Goal: Task Accomplishment & Management: Manage account settings

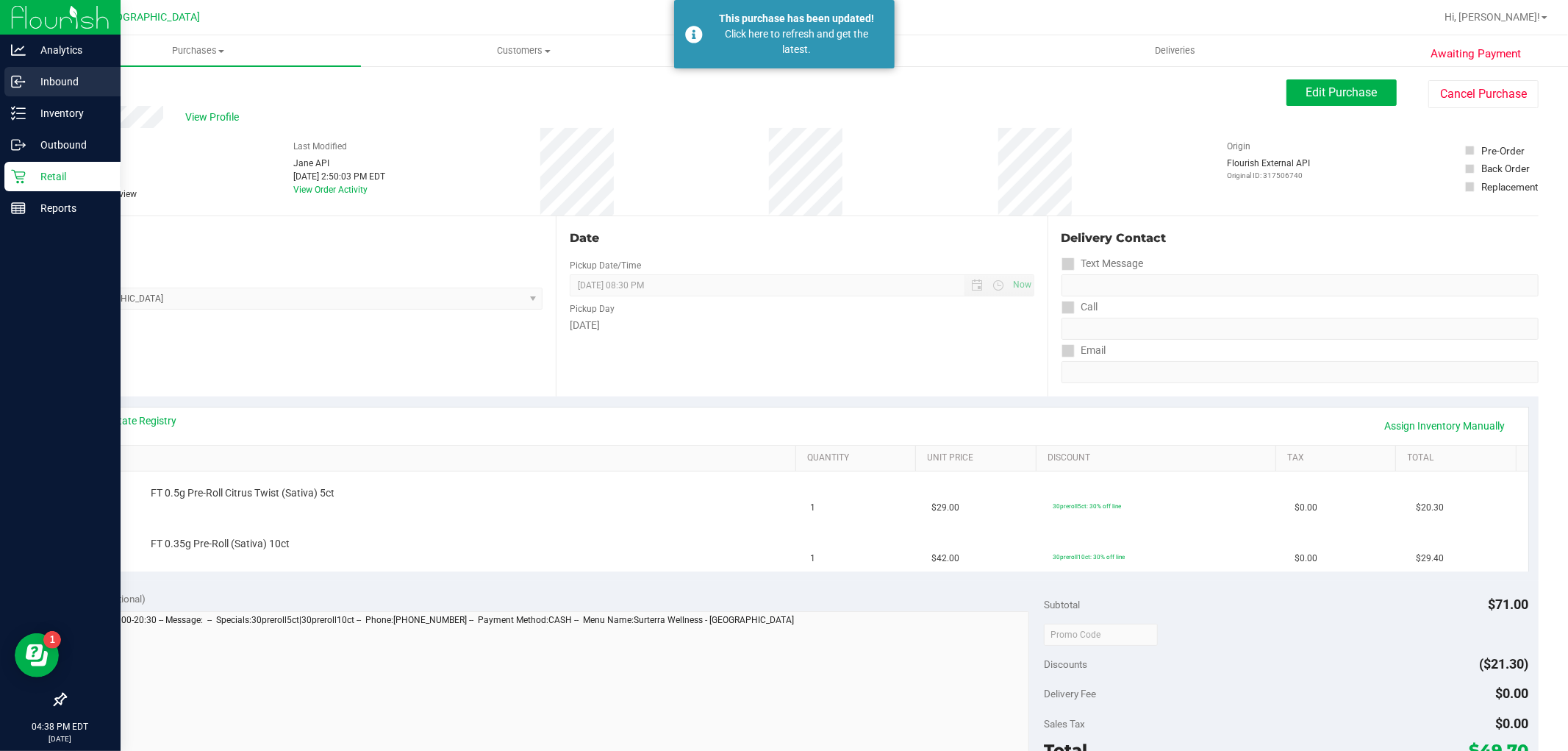
click at [43, 94] on div "Inbound" at bounding box center [63, 82] width 116 height 30
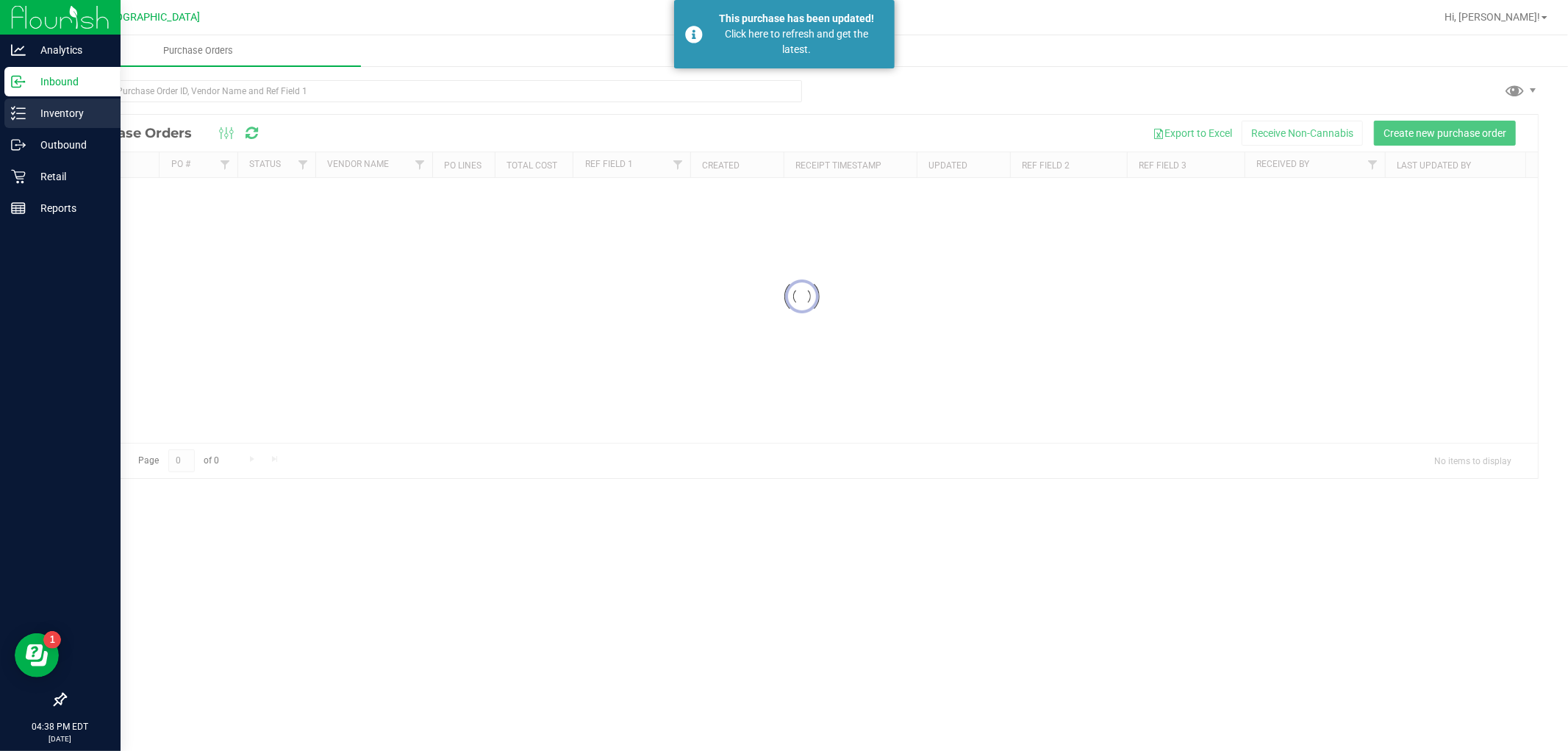
click at [47, 111] on p "Inventory" at bounding box center [70, 113] width 88 height 18
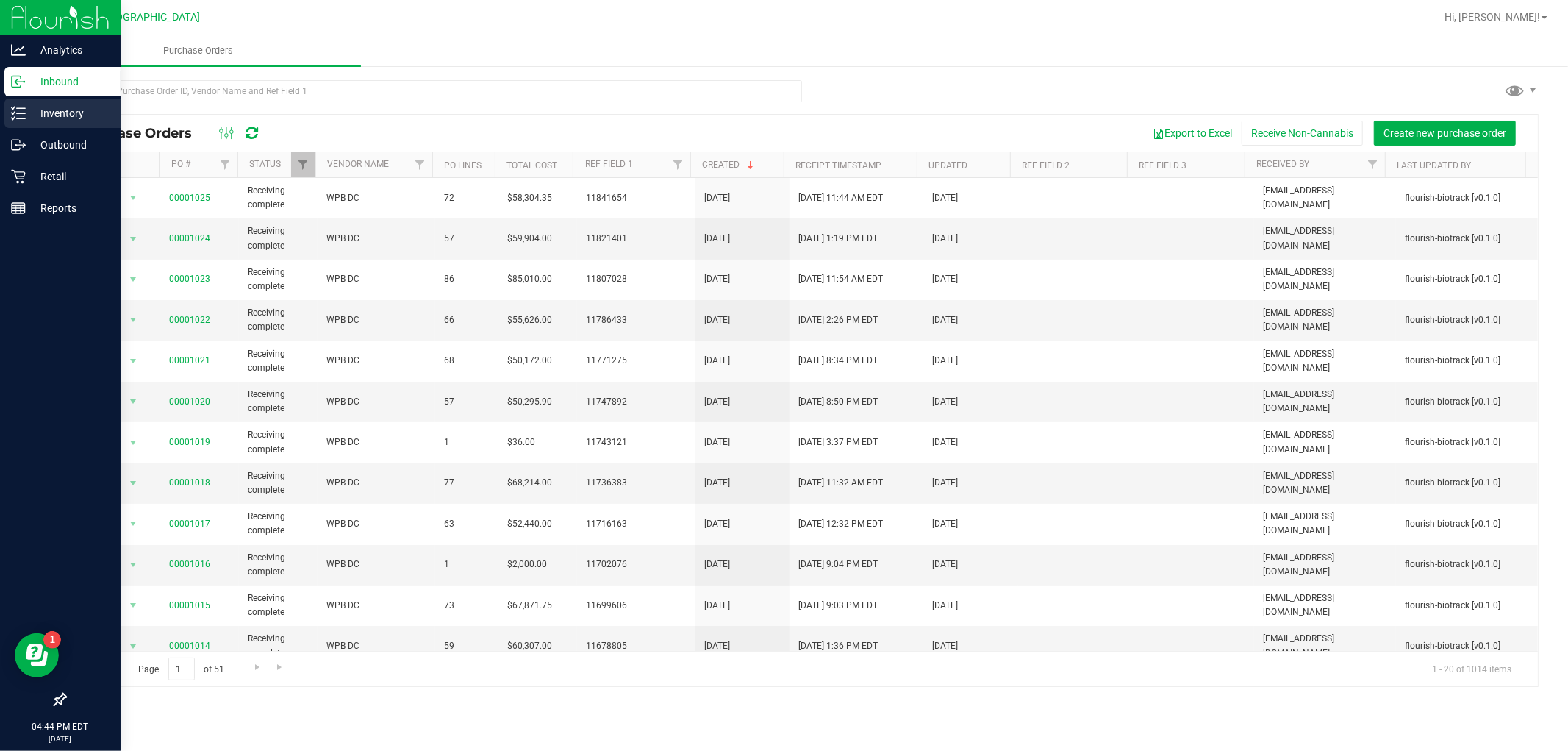
click at [40, 115] on p "Inventory" at bounding box center [70, 113] width 88 height 18
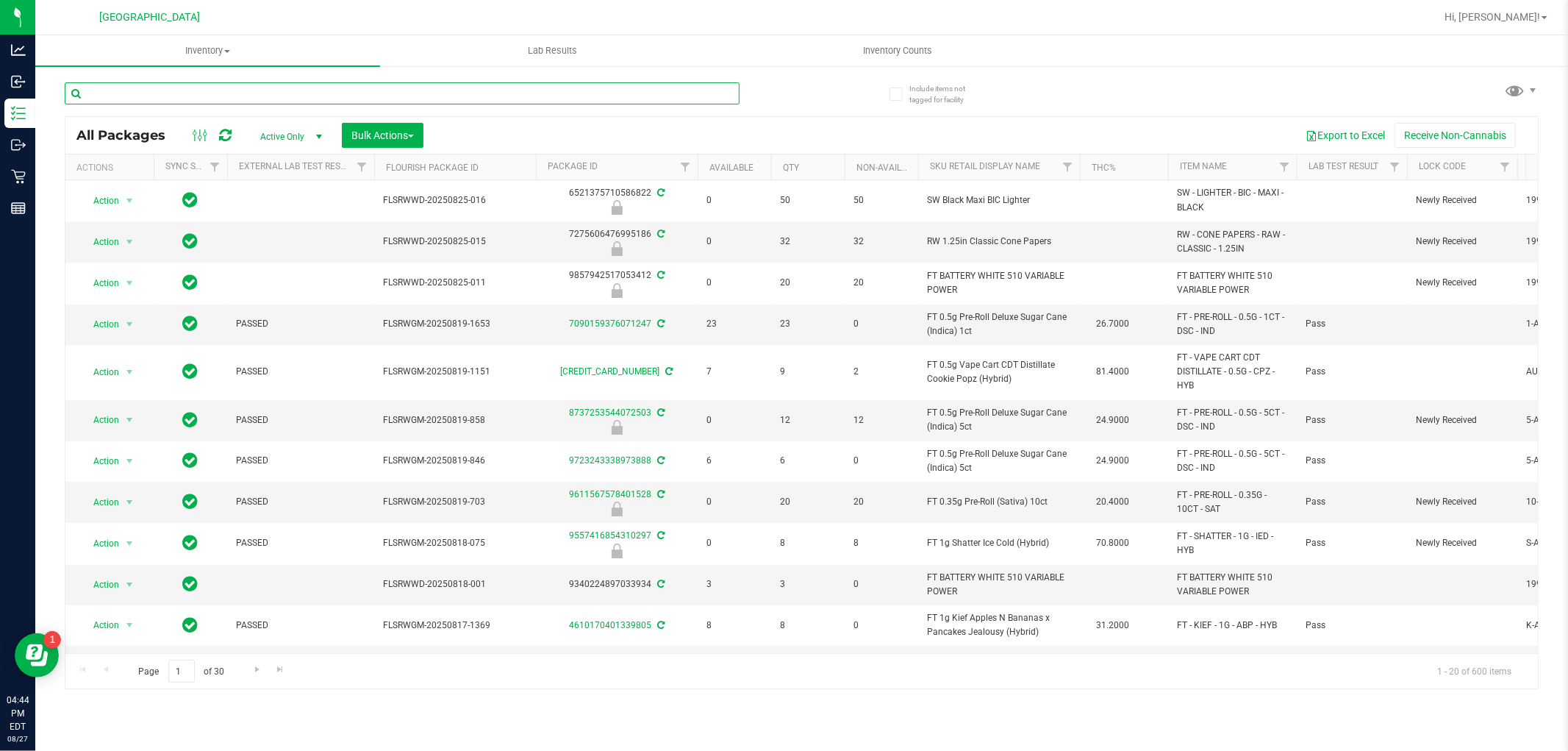
click at [215, 88] on input "text" at bounding box center [402, 93] width 675 height 22
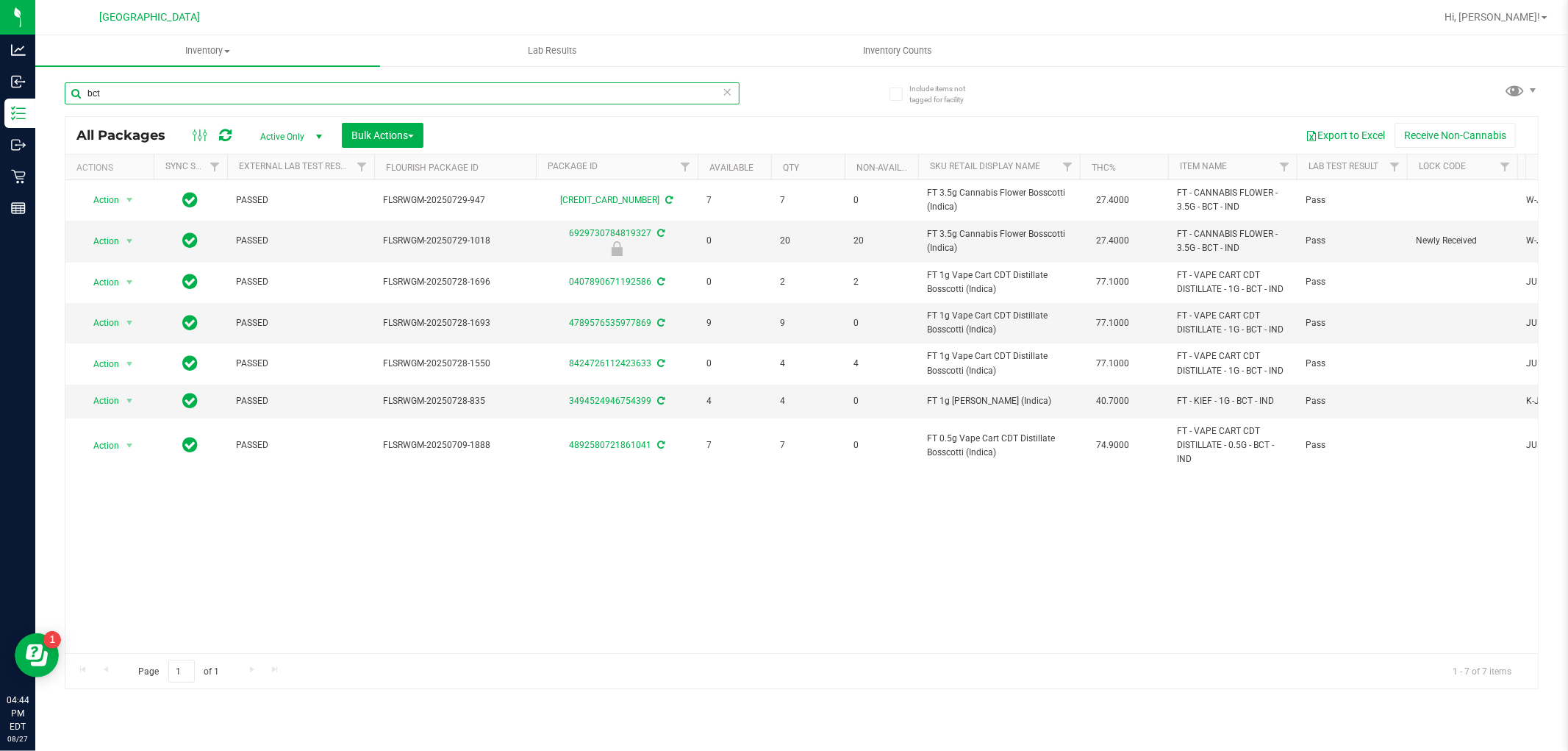
type input "bct"
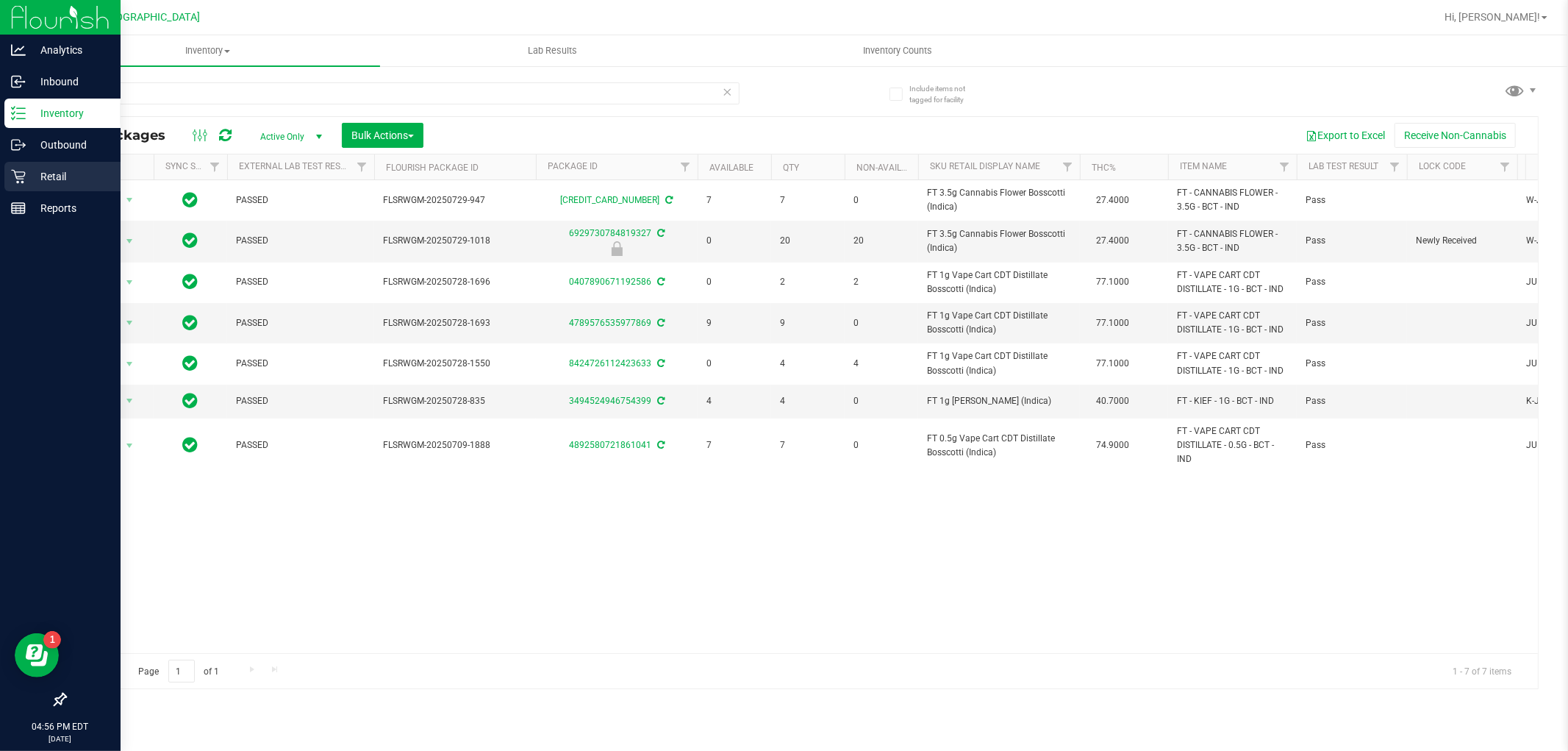
click at [18, 164] on div "Retail" at bounding box center [63, 176] width 116 height 30
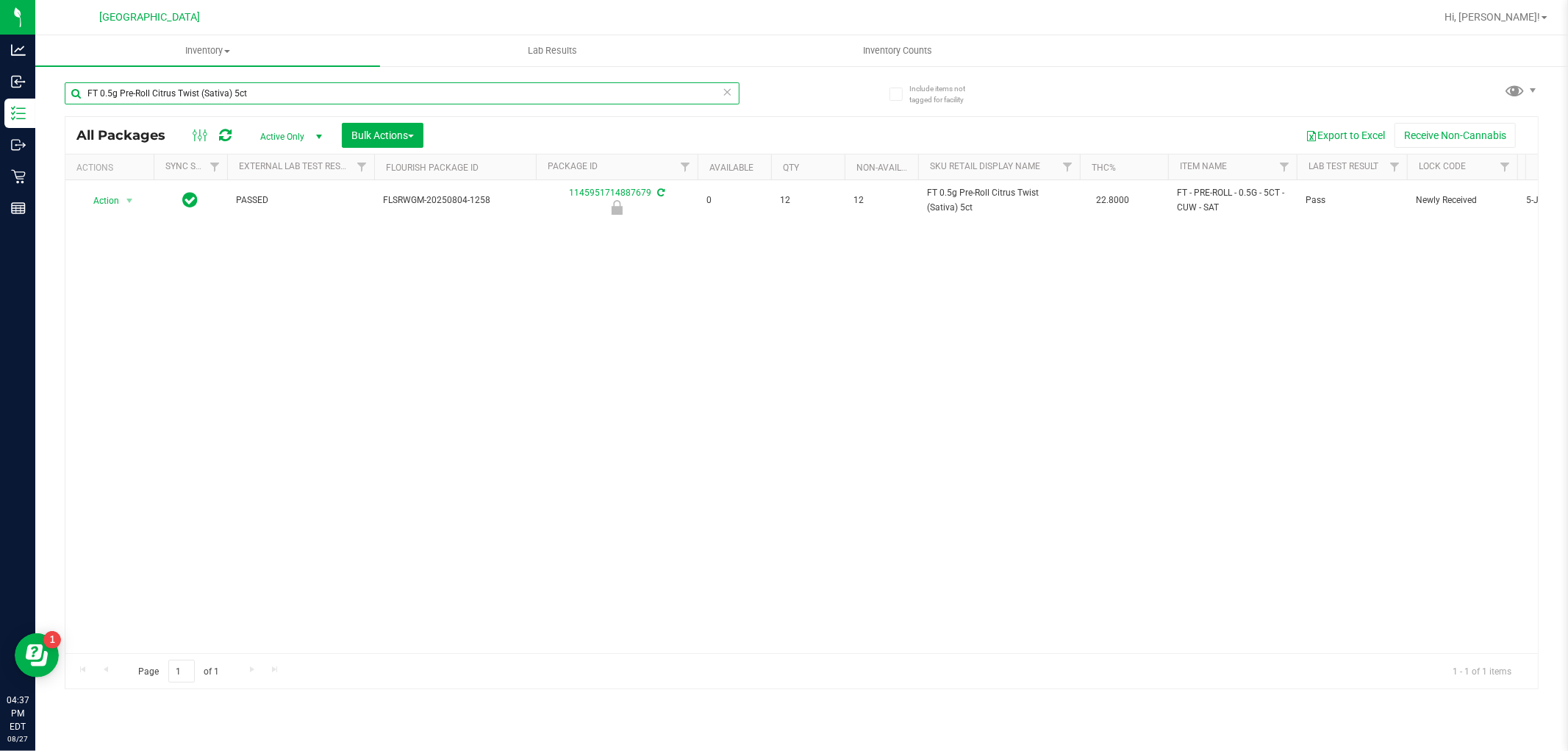
click at [245, 92] on input "FT 0.5g Pre-Roll Citrus Twist (Sativa) 5ct" at bounding box center [402, 93] width 675 height 22
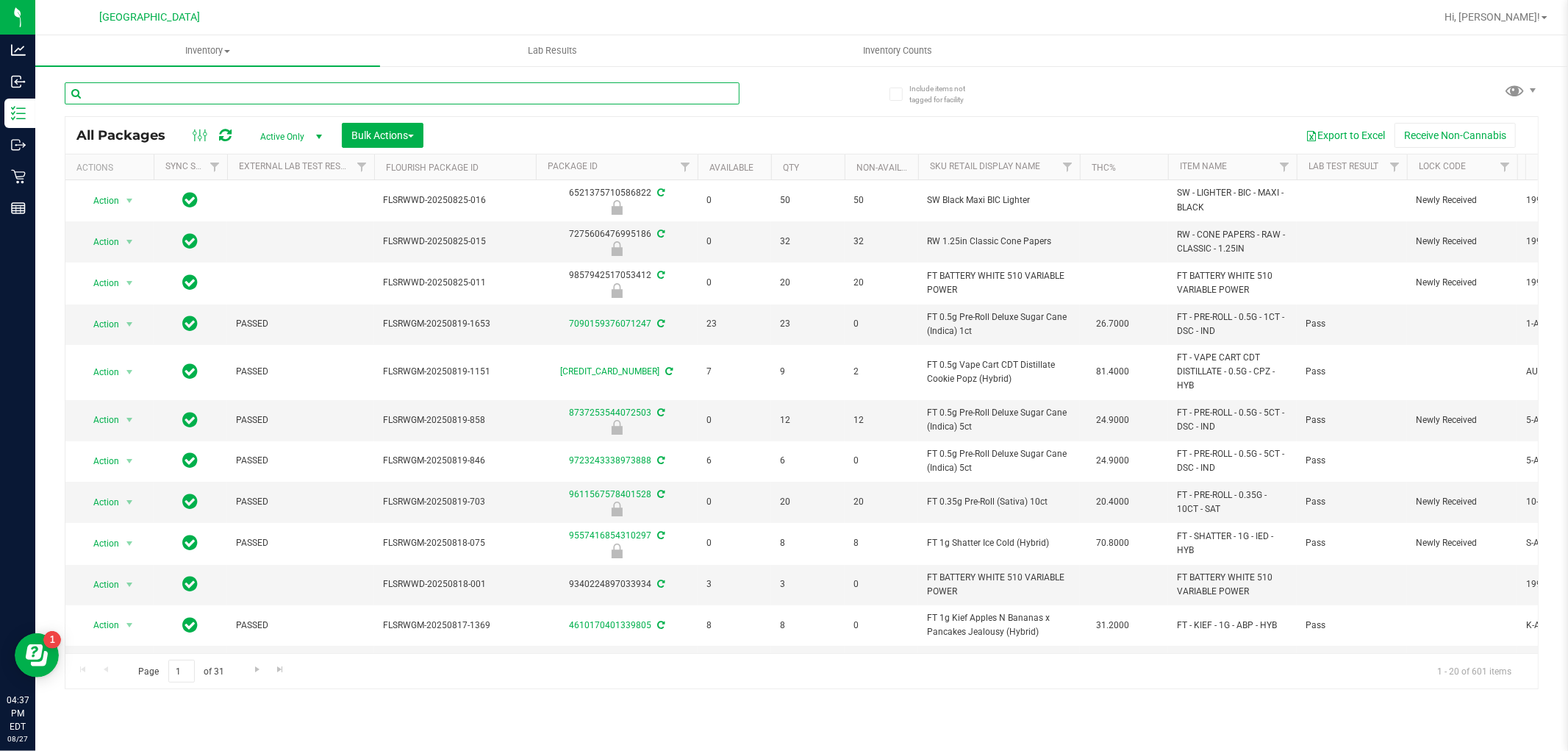
click at [187, 96] on input "text" at bounding box center [402, 93] width 675 height 22
type input "3380875844327269"
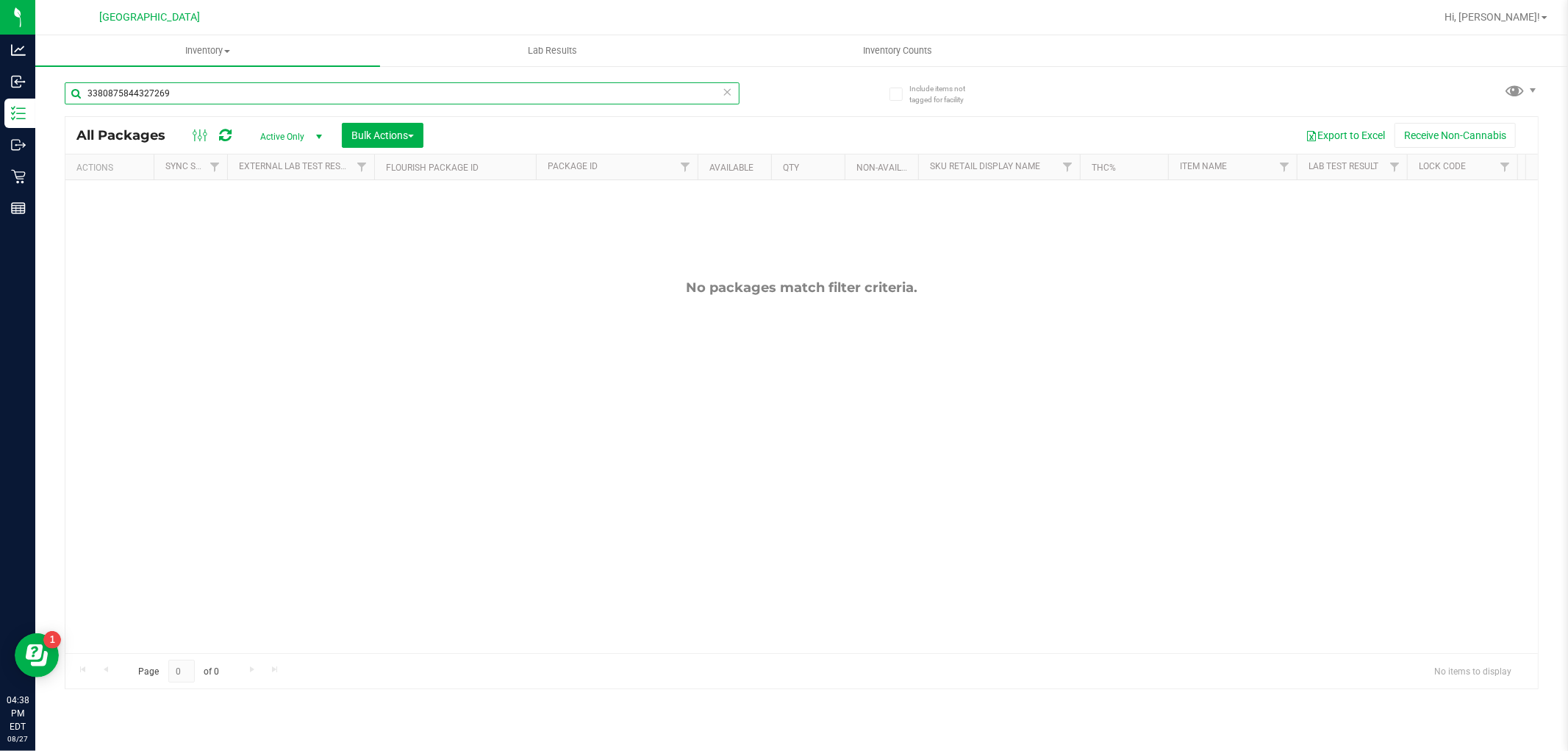
click at [184, 91] on input "3380875844327269" at bounding box center [402, 93] width 675 height 22
type input "7260513719655467"
click at [197, 94] on input "7260513719655467" at bounding box center [402, 93] width 675 height 22
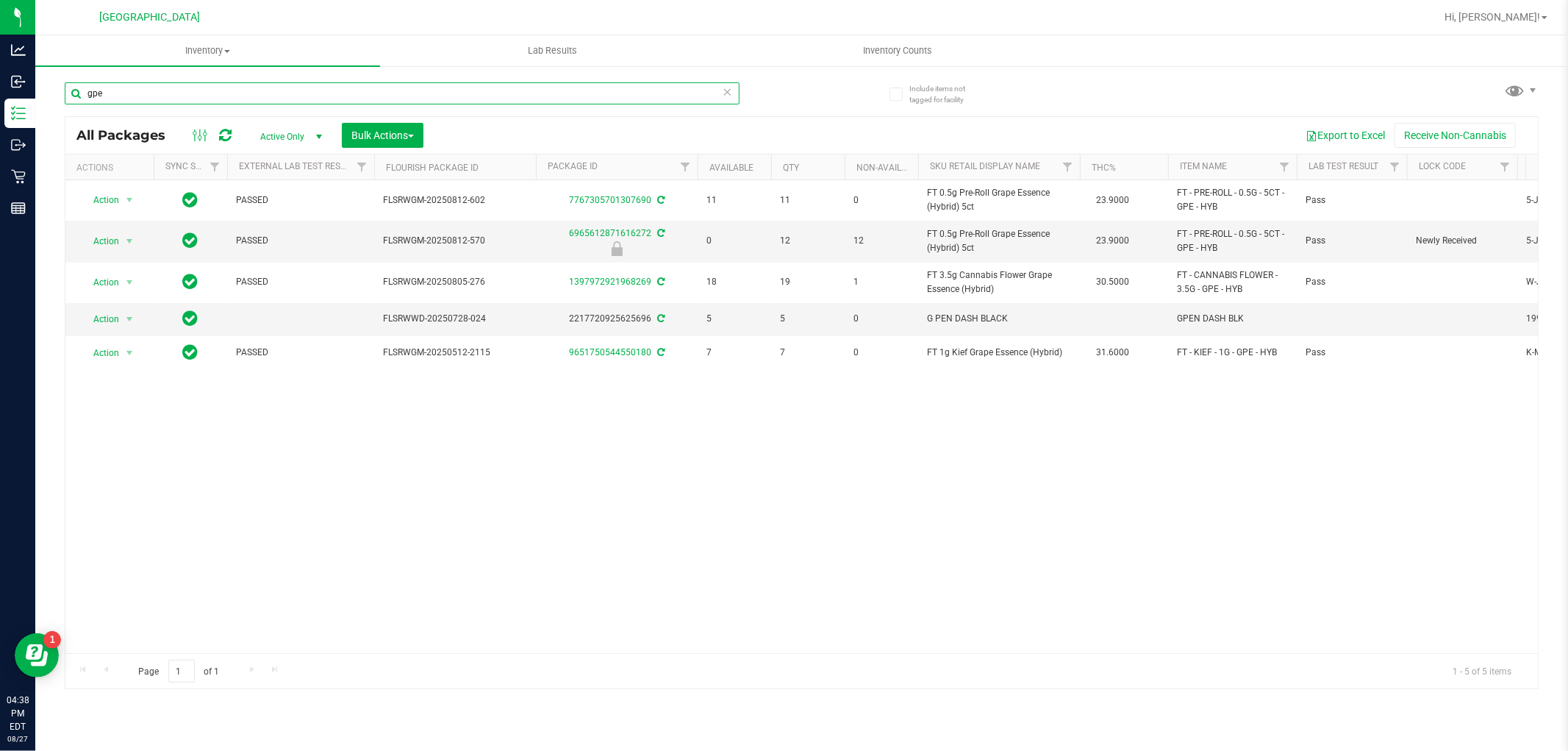
type input "gpe"
click at [729, 94] on icon at bounding box center [728, 91] width 11 height 18
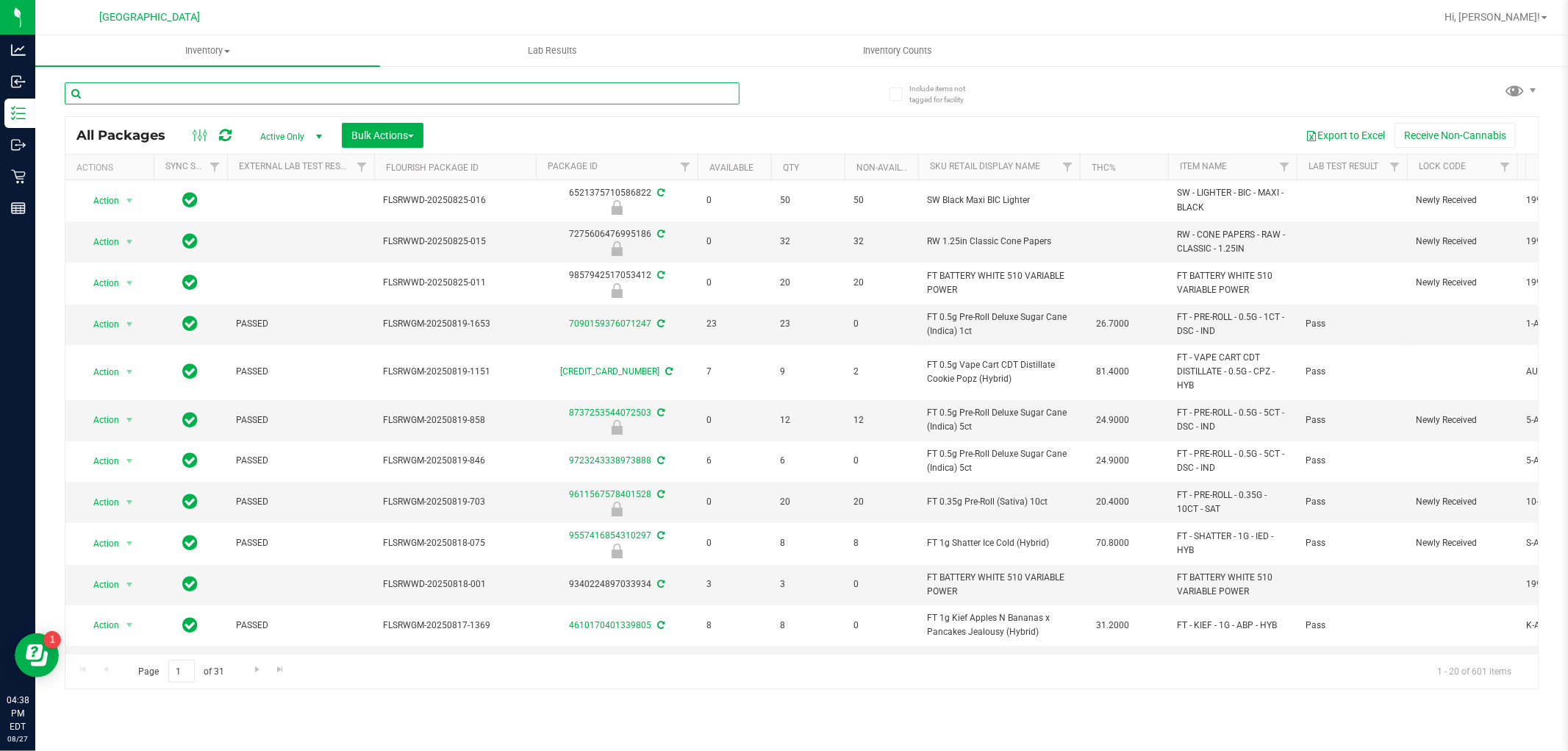
click at [608, 91] on input "text" at bounding box center [402, 93] width 675 height 22
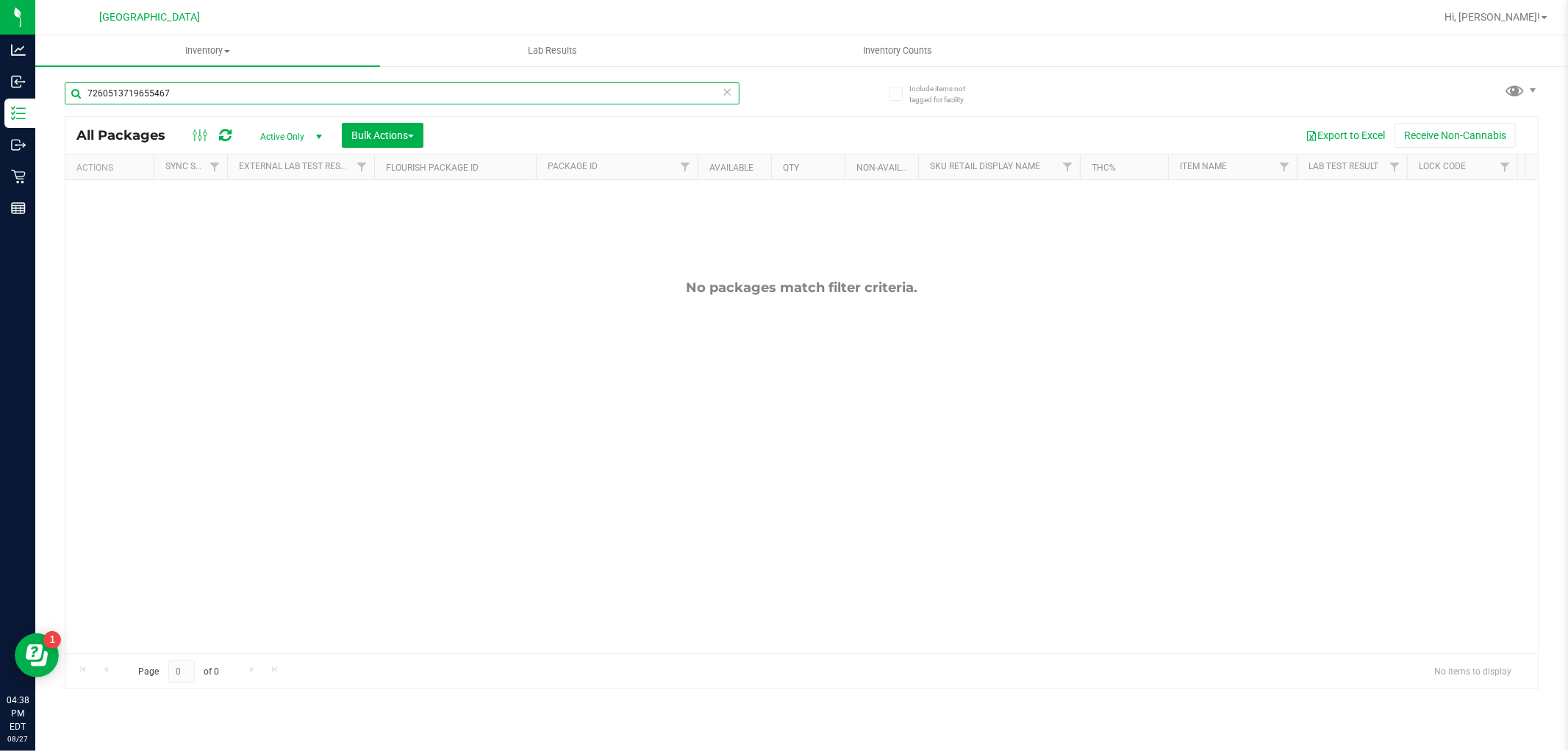
type input "7260513719655467"
click at [115, 94] on input "7260513719655467" at bounding box center [402, 93] width 675 height 22
click at [116, 94] on input "7260513719655467" at bounding box center [402, 93] width 675 height 22
type input "0407890671192586"
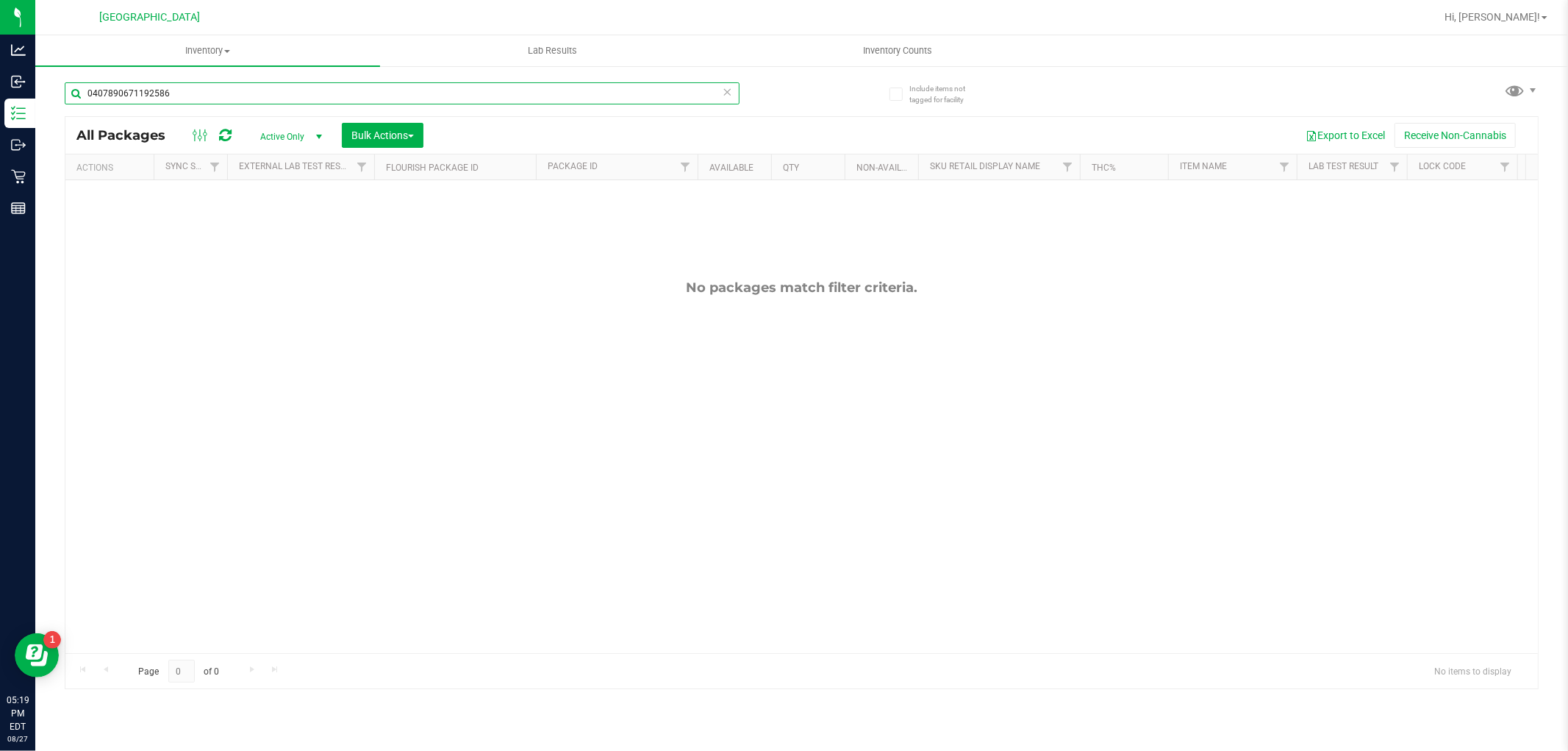
click at [211, 94] on input "0407890671192586" at bounding box center [402, 93] width 675 height 22
click at [211, 93] on input "0407890671192586" at bounding box center [402, 93] width 675 height 22
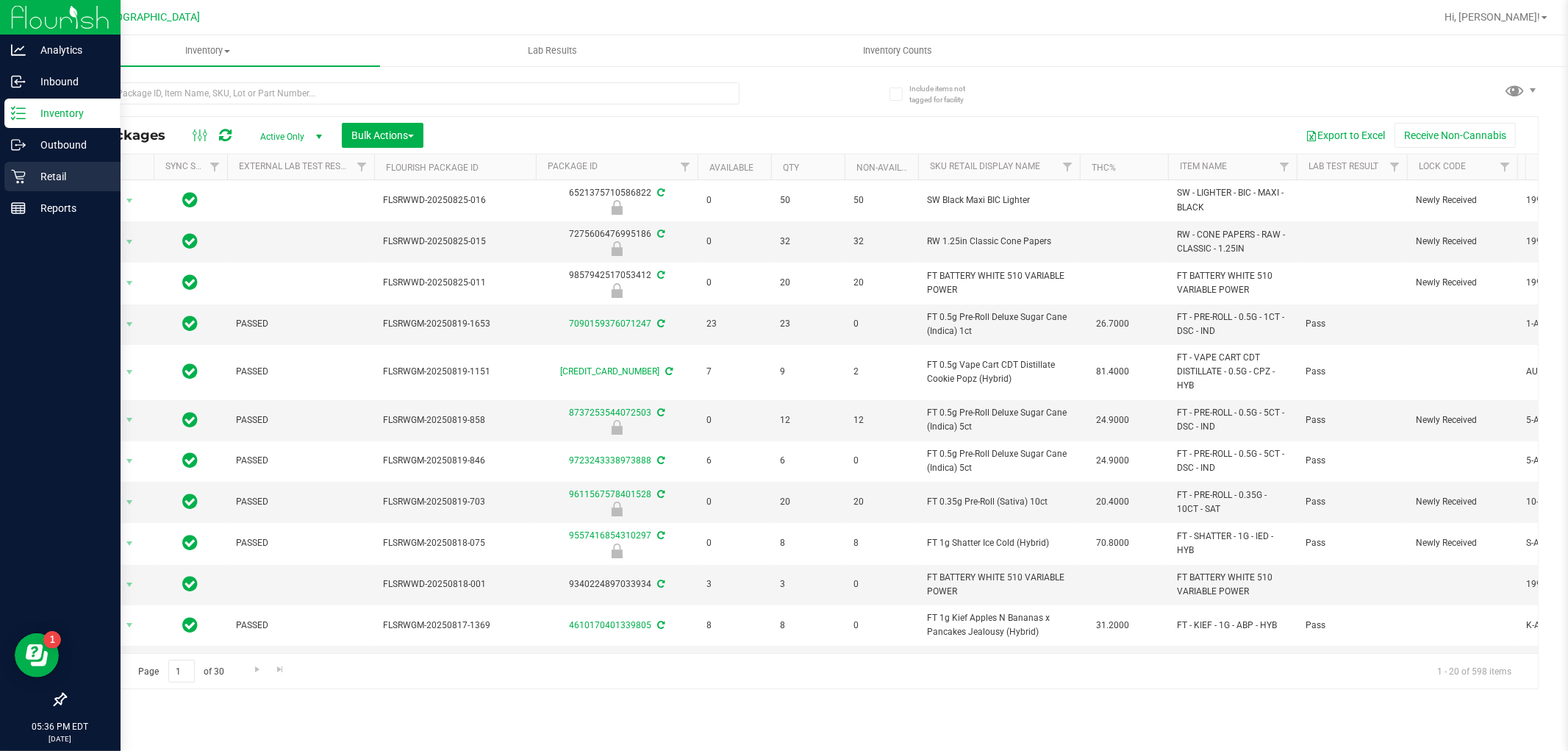
click at [26, 174] on p "Retail" at bounding box center [70, 176] width 88 height 18
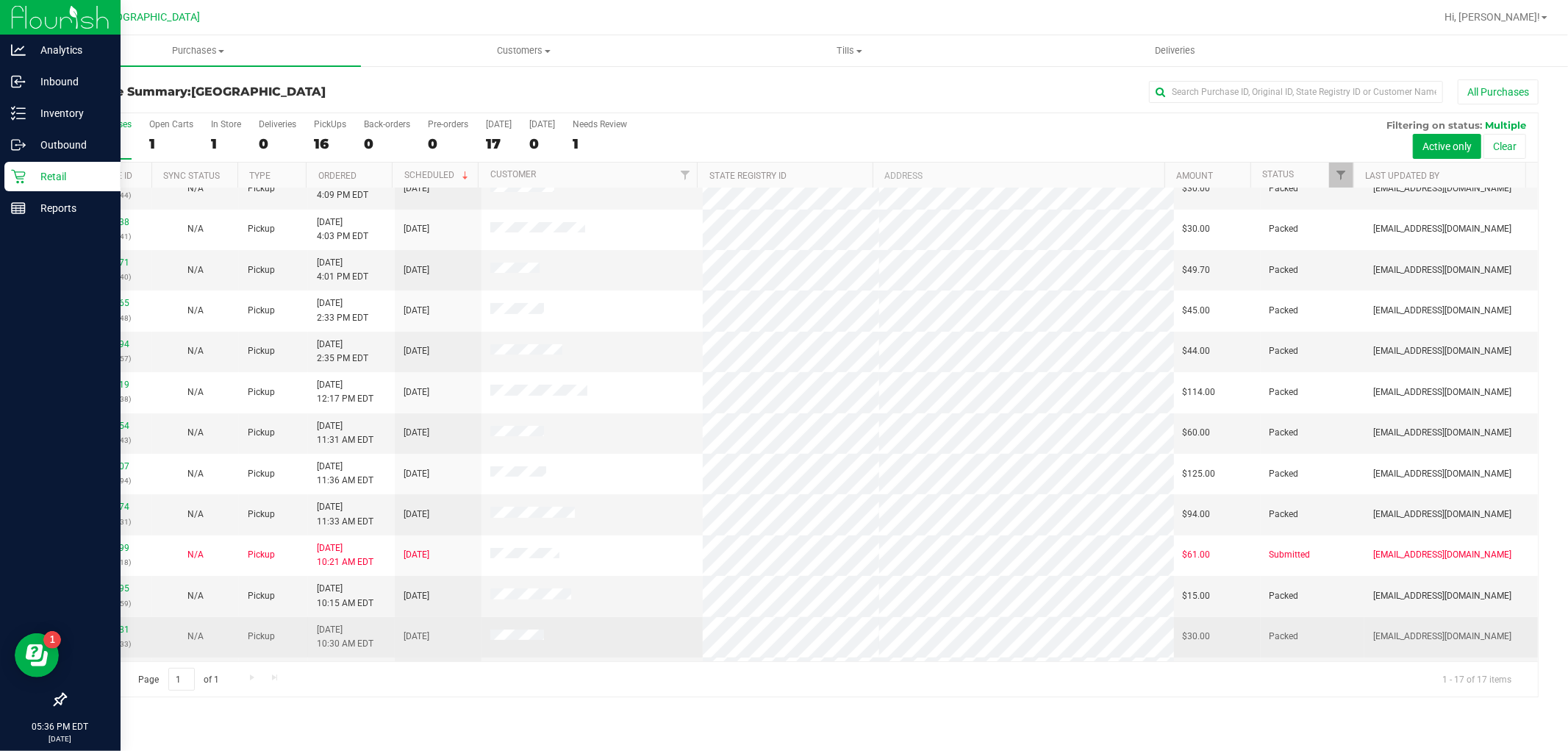
scroll to position [219, 0]
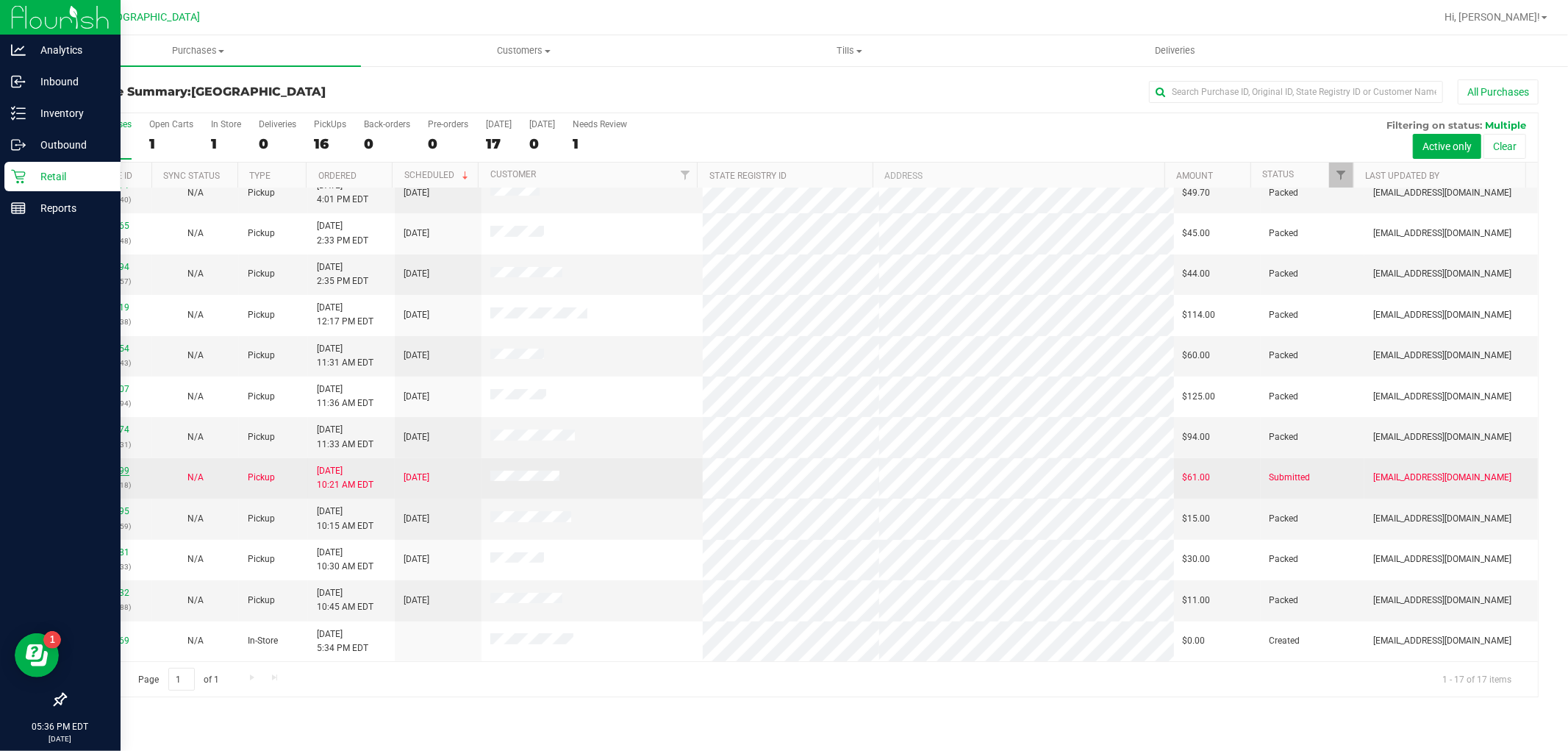
click at [105, 467] on link "11854099" at bounding box center [109, 471] width 41 height 11
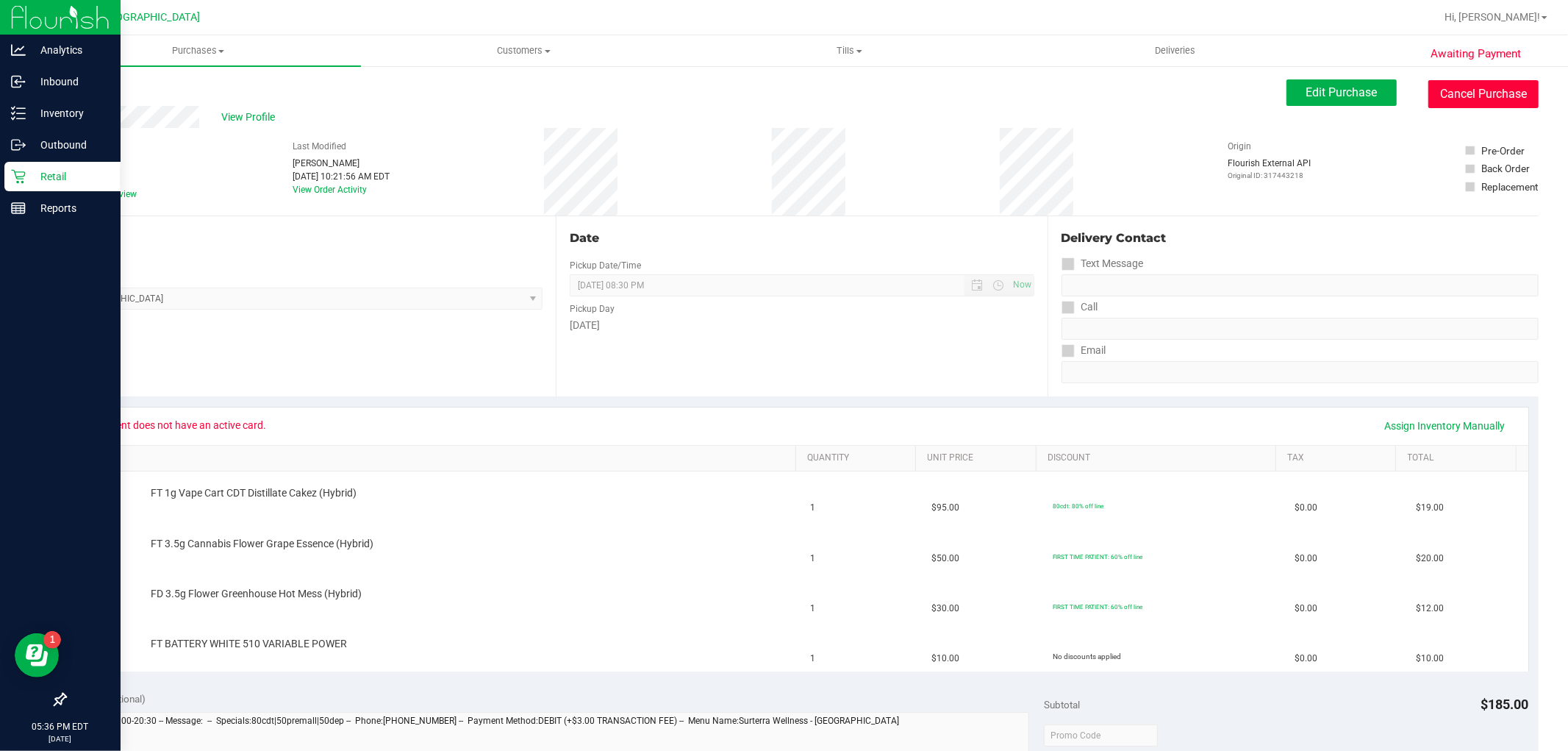
drag, startPoint x: 1458, startPoint y: 95, endPoint x: 1283, endPoint y: 233, distance: 222.9
click at [1284, 233] on purchase-details "Back Edit Purchase Cancel Purchase View Profile # 11854099 BioTrack ID: - Submi…" at bounding box center [802, 684] width 1474 height 1210
click at [1483, 97] on button "Cancel Purchase" at bounding box center [1483, 94] width 111 height 28
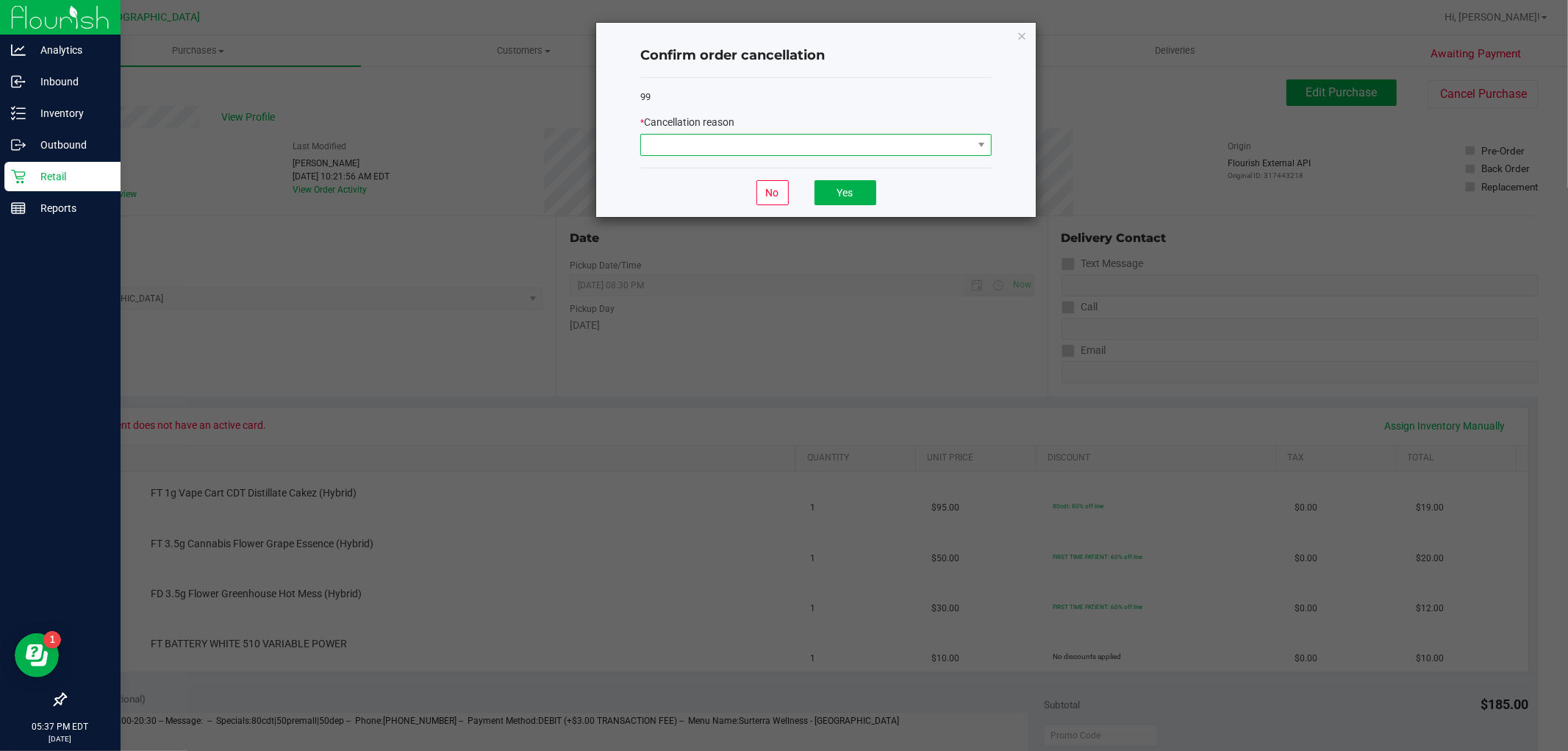
click at [893, 136] on span at bounding box center [806, 145] width 332 height 21
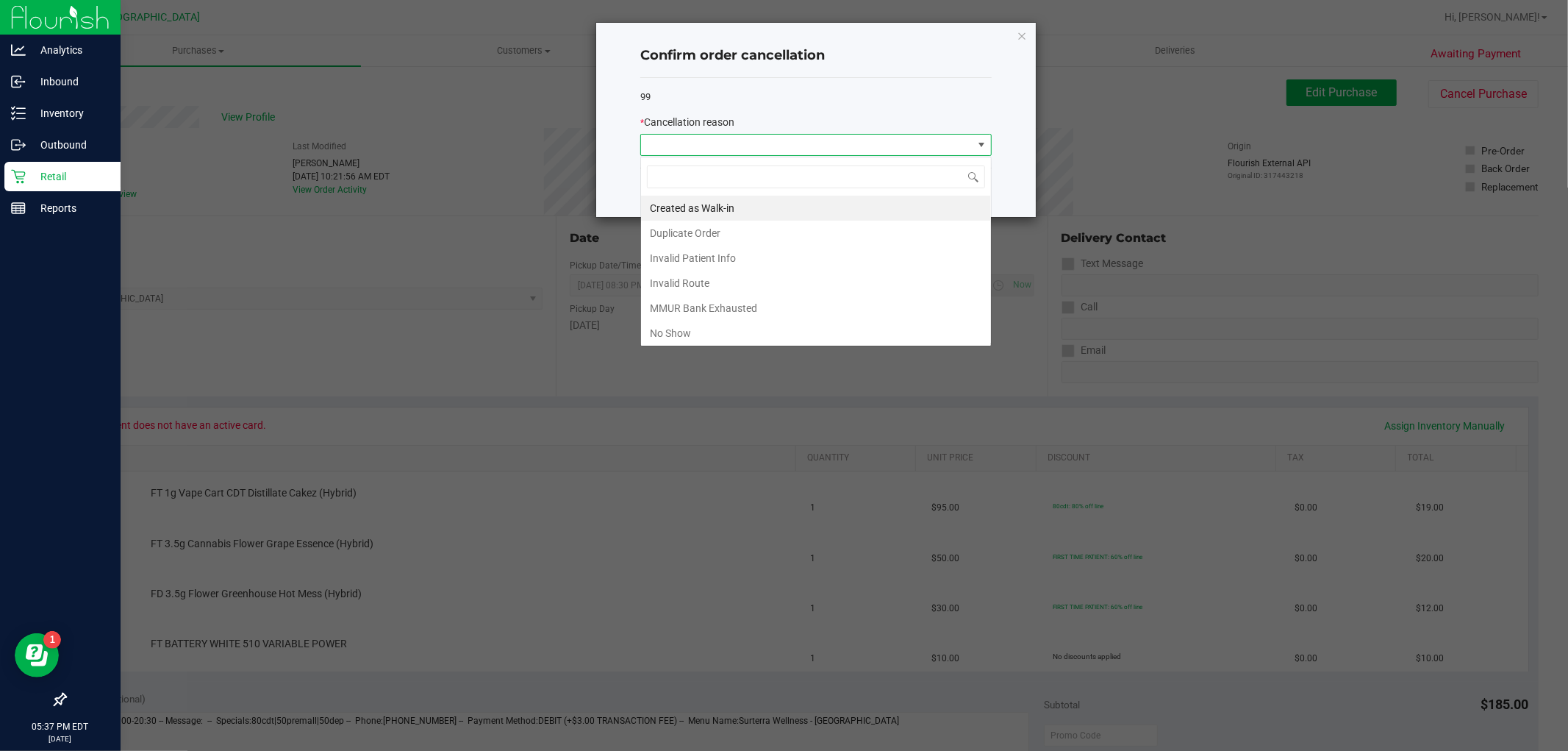
scroll to position [22, 351]
click at [834, 325] on li "No Show" at bounding box center [816, 333] width 350 height 25
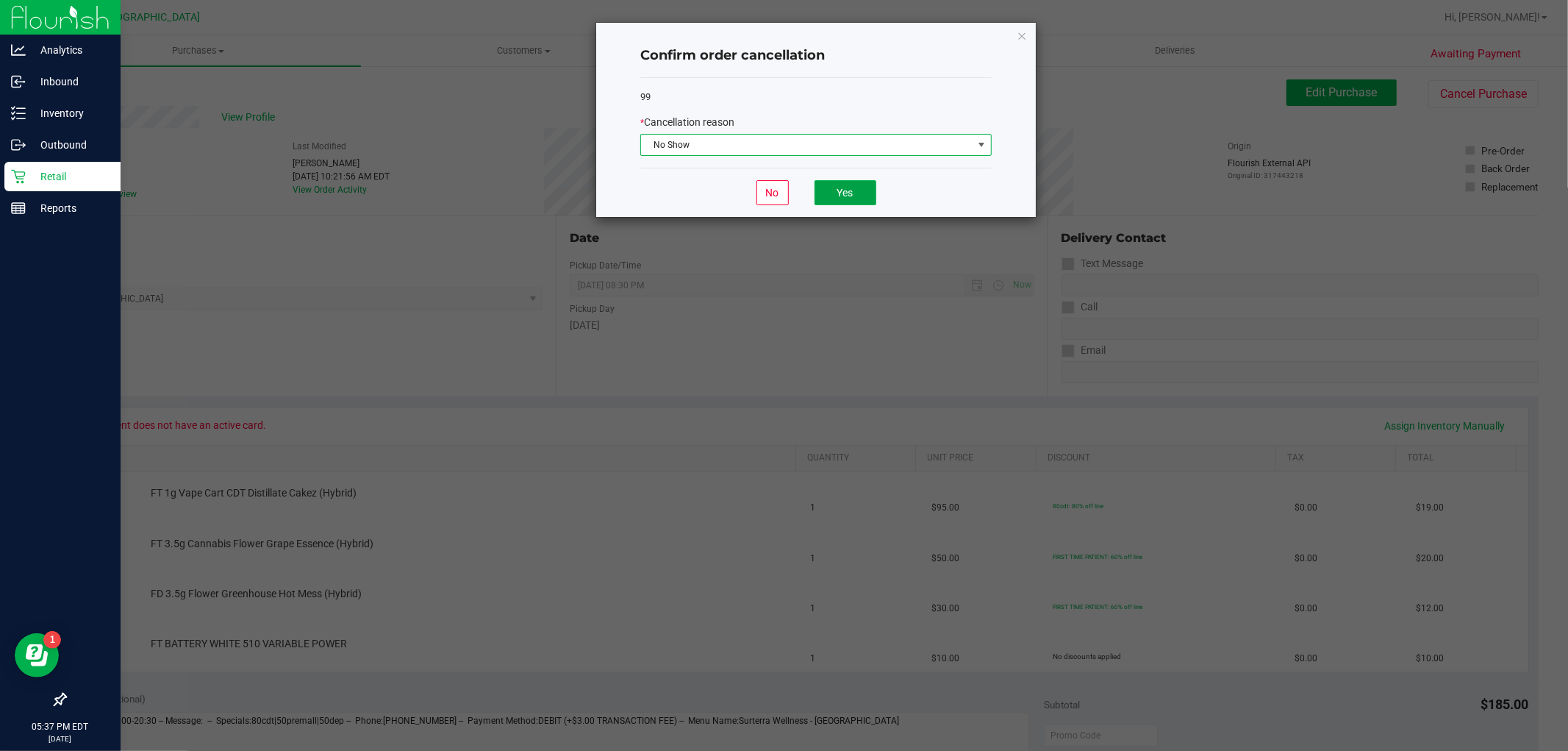
click at [858, 194] on button "Yes" at bounding box center [845, 192] width 62 height 25
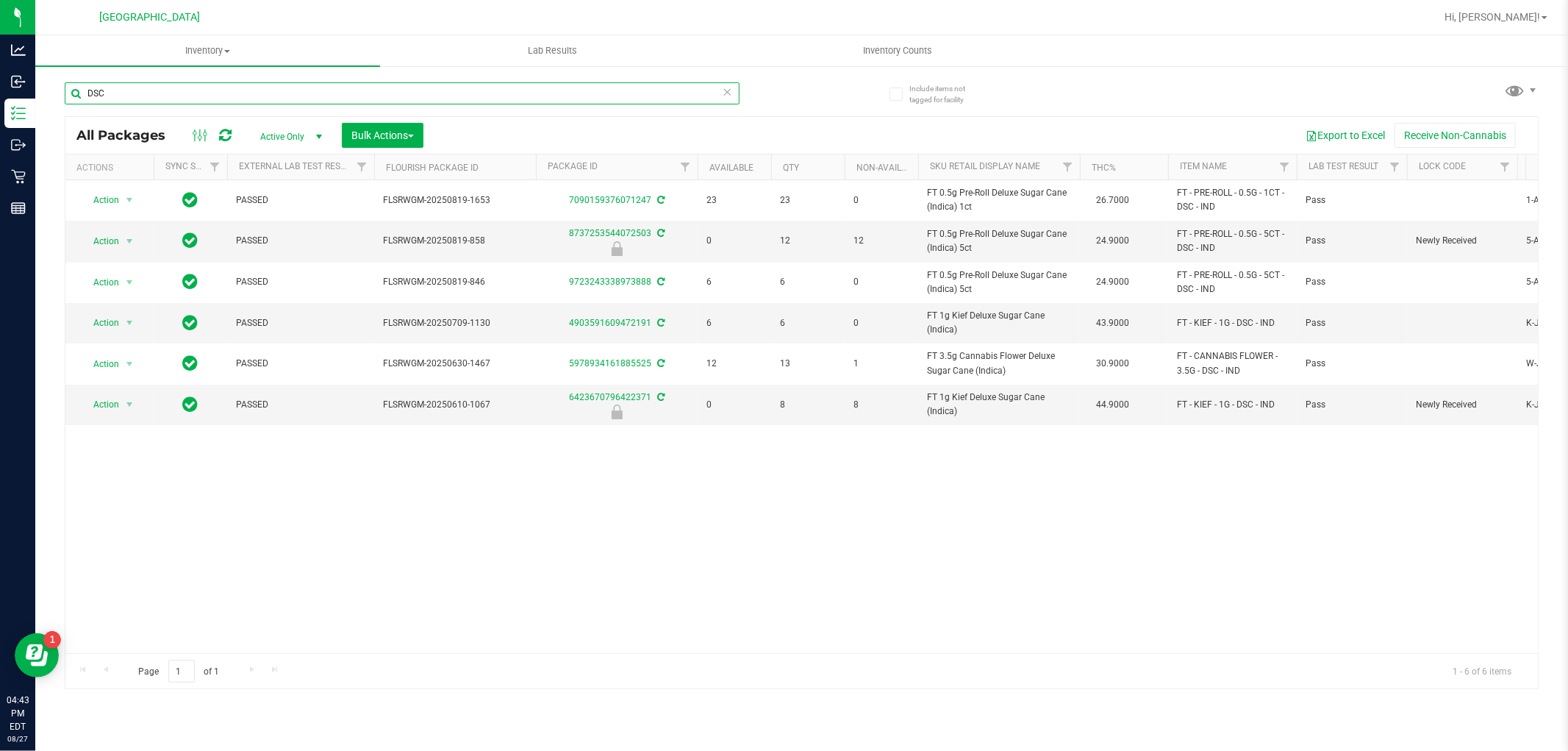
click at [608, 91] on input "DSC" at bounding box center [402, 93] width 675 height 22
